Goal: Check status

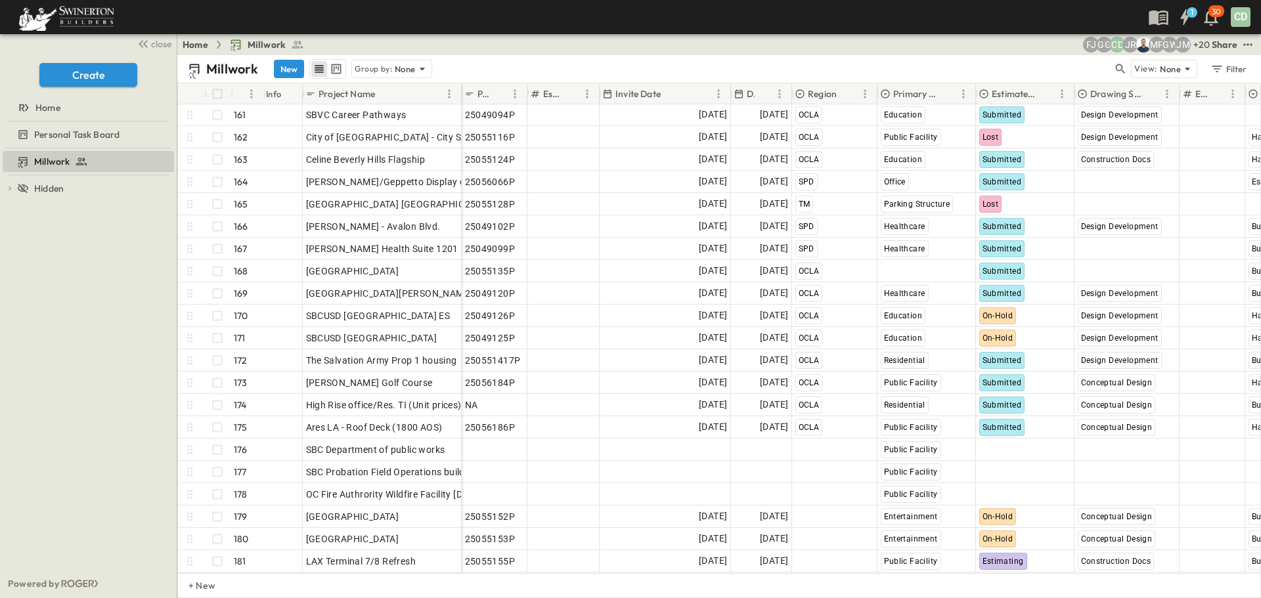
scroll to position [3582, 0]
